Goal: Transaction & Acquisition: Book appointment/travel/reservation

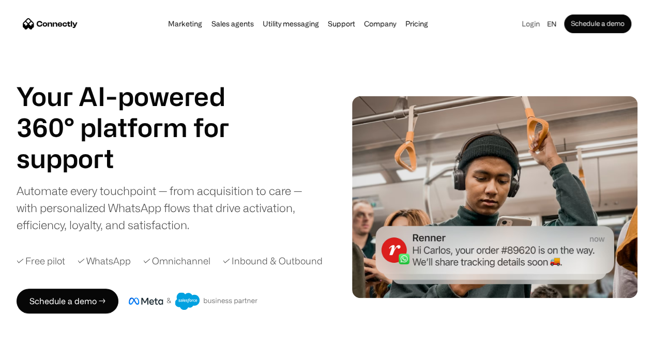
click at [518, 23] on link "Login" at bounding box center [530, 24] width 24 height 14
click at [564, 25] on link "Schedule a demo" at bounding box center [597, 23] width 67 height 19
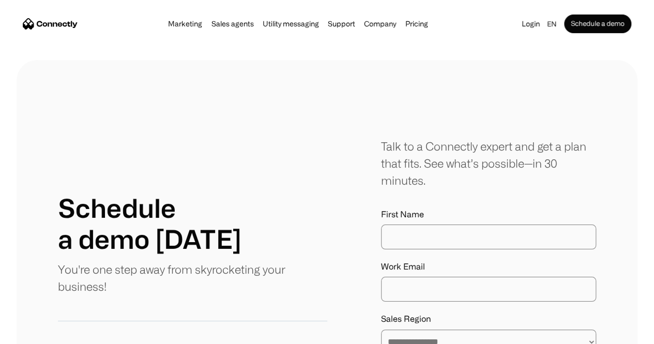
click at [402, 249] on input "First Name" at bounding box center [488, 236] width 215 height 25
click at [428, 238] on input "First Name" at bounding box center [488, 236] width 215 height 25
click at [409, 237] on input "First Name" at bounding box center [488, 236] width 215 height 25
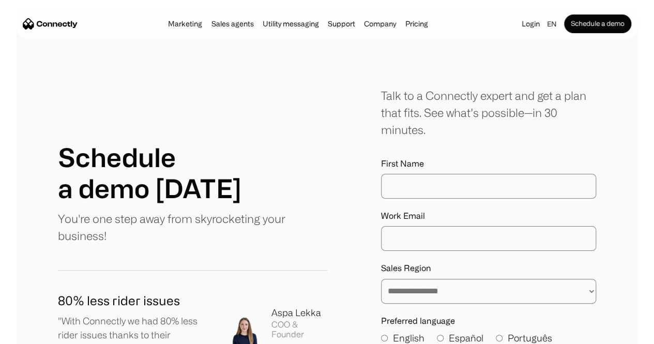
scroll to position [67, 0]
